Goal: Transaction & Acquisition: Purchase product/service

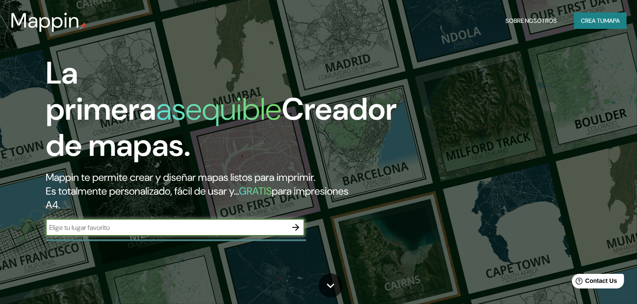
click at [597, 15] on font "Crea tu" at bounding box center [592, 20] width 23 height 11
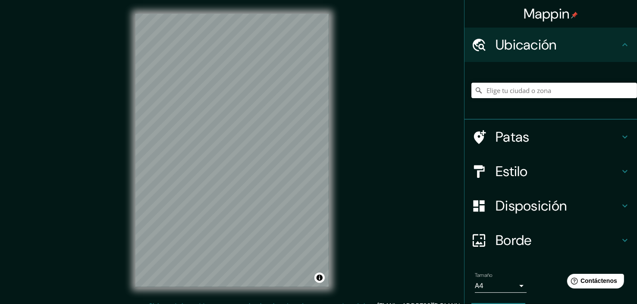
click at [522, 87] on input "Elige tu ciudad o zona" at bounding box center [554, 91] width 166 height 16
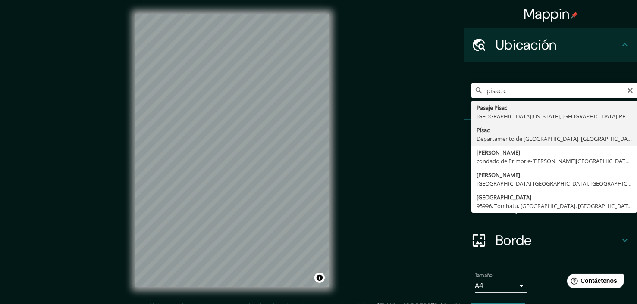
type input "Pisac, [GEOGRAPHIC_DATA], [GEOGRAPHIC_DATA]"
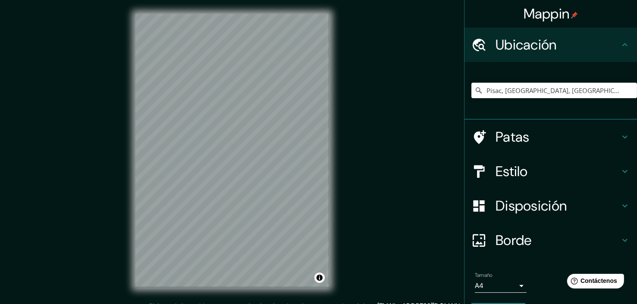
click at [566, 45] on h4 "Ubicación" at bounding box center [557, 44] width 124 height 17
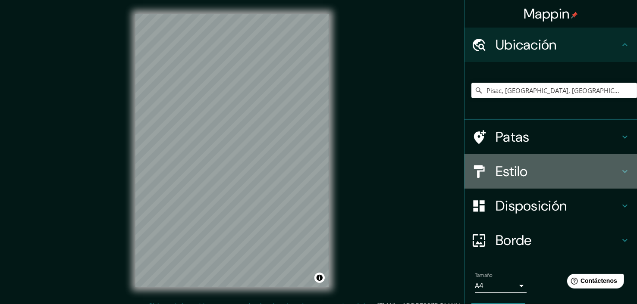
click at [557, 172] on h4 "Estilo" at bounding box center [557, 171] width 124 height 17
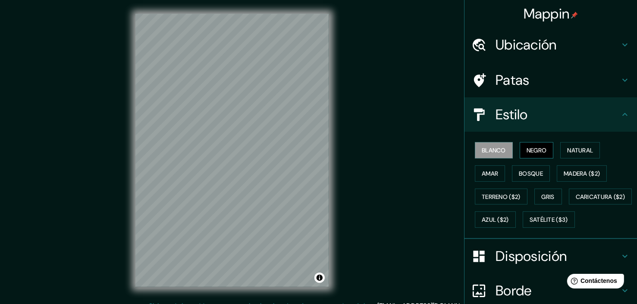
click at [541, 153] on font "Negro" at bounding box center [536, 151] width 20 height 8
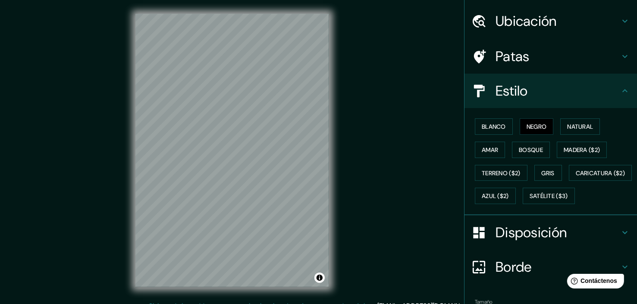
scroll to position [43, 0]
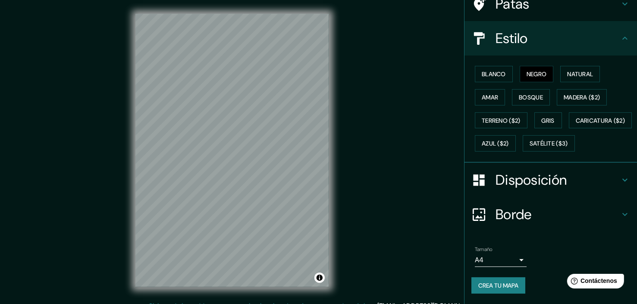
click at [516, 186] on font "Disposición" at bounding box center [530, 180] width 71 height 18
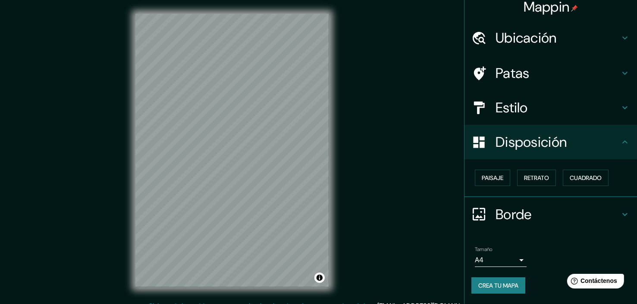
scroll to position [5, 0]
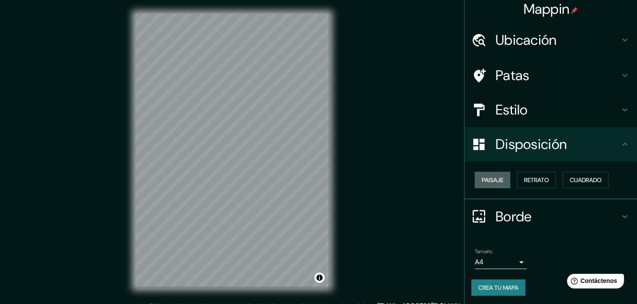
click at [475, 187] on button "Paisaje" at bounding box center [492, 180] width 35 height 16
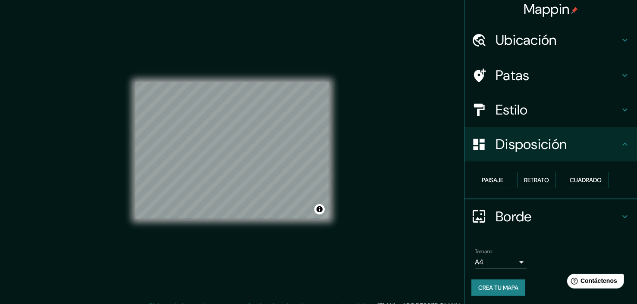
click at [510, 187] on div "Paisaje Retrato Cuadrado" at bounding box center [554, 180] width 166 height 23
click at [524, 183] on font "Retrato" at bounding box center [536, 180] width 25 height 8
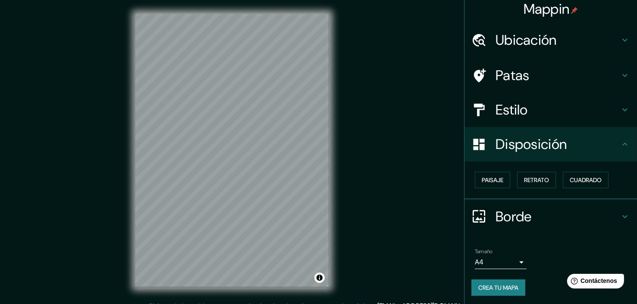
click at [519, 205] on div "Borde" at bounding box center [550, 217] width 172 height 34
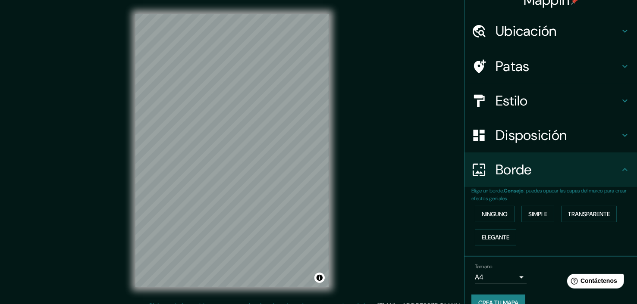
scroll to position [0, 0]
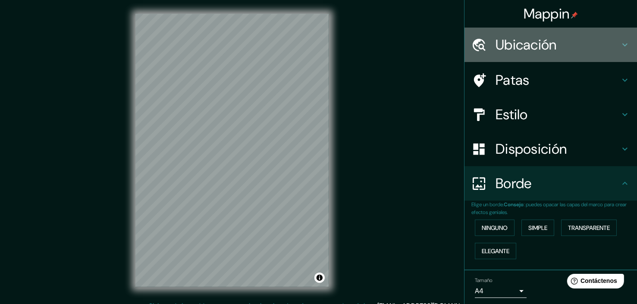
click at [548, 37] on font "Ubicación" at bounding box center [525, 45] width 61 height 18
